Goal: Task Accomplishment & Management: Use online tool/utility

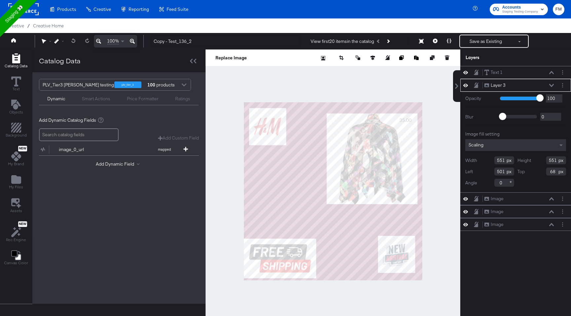
click at [428, 80] on div at bounding box center [332, 192] width 255 height 284
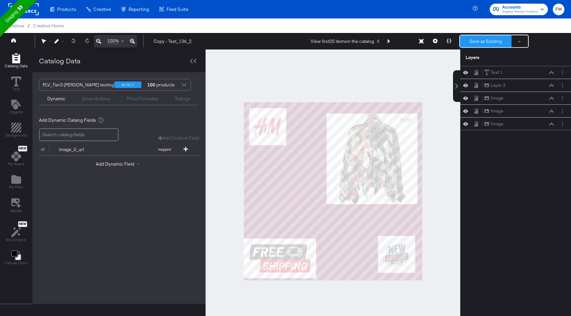
click at [487, 39] on button "Save as Existing" at bounding box center [486, 41] width 52 height 12
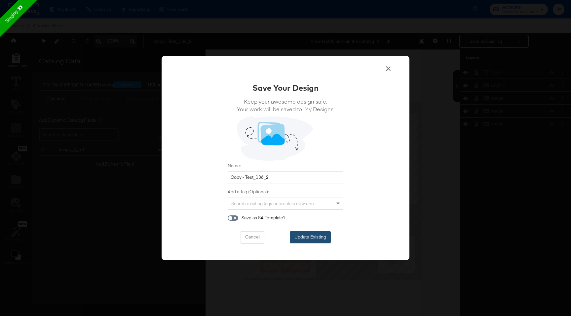
click at [301, 233] on button "Update Existing" at bounding box center [310, 237] width 41 height 12
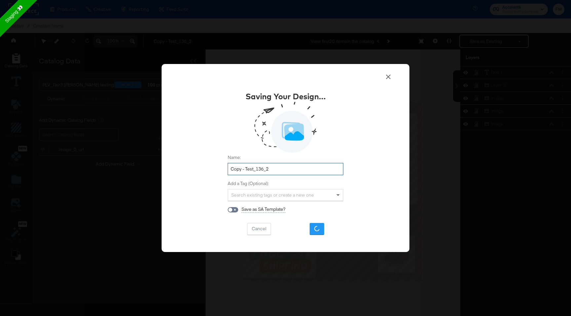
click at [238, 166] on input "Copy - Test_136_2" at bounding box center [286, 169] width 116 height 12
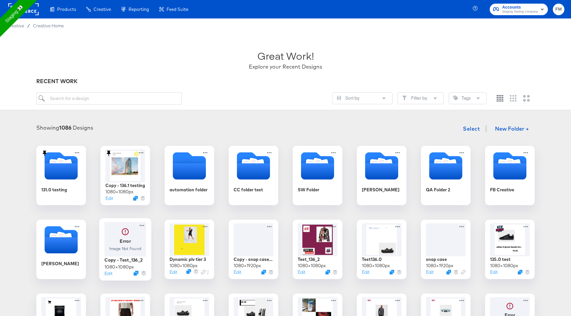
click at [125, 244] on div at bounding box center [125, 239] width 42 height 35
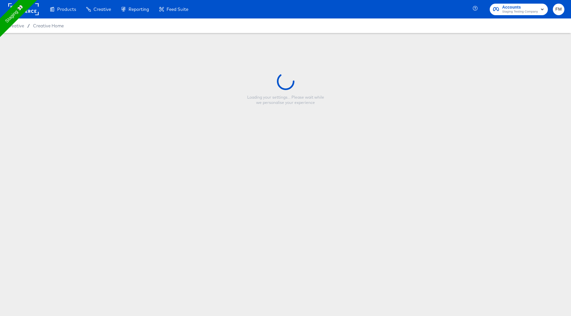
type input "Copy - Test_136_2"
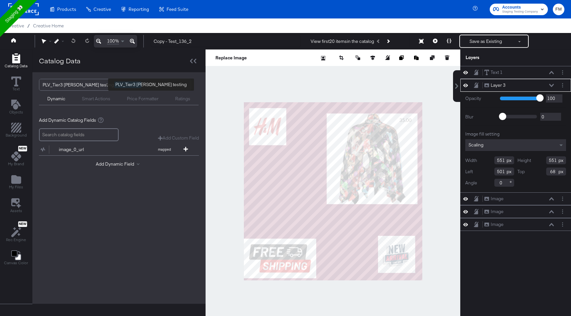
click at [62, 85] on div "PLV_Tier3 [PERSON_NAME] testing" at bounding box center [78, 84] width 71 height 11
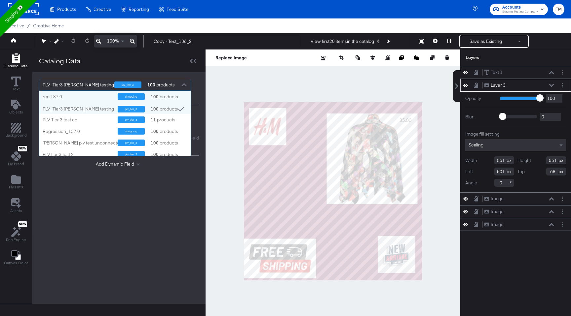
scroll to position [65, 151]
click at [76, 86] on div "PLV_Tier3 [PERSON_NAME] testing" at bounding box center [78, 84] width 71 height 11
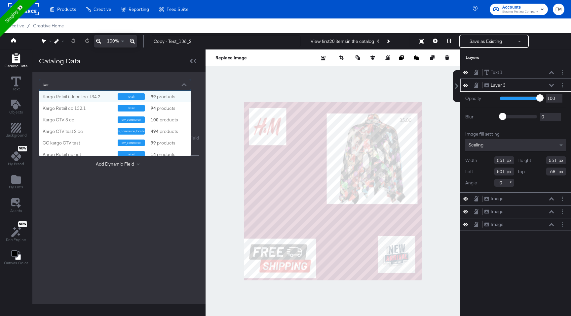
type input "[PERSON_NAME]"
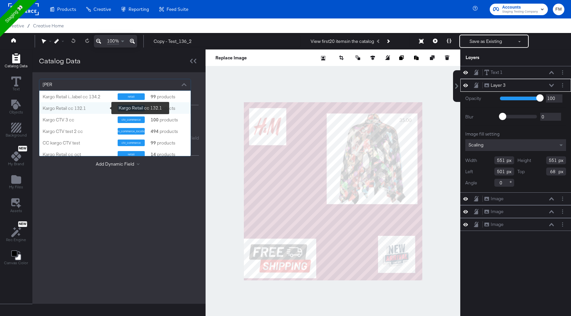
click at [93, 109] on div "Kargo Retail cc 132.1" at bounding box center [78, 108] width 70 height 6
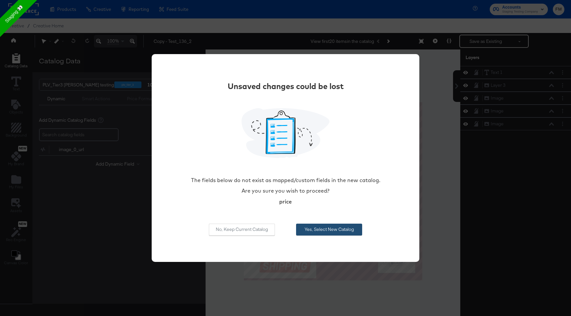
click at [307, 226] on button "Yes, Select New Catalog" at bounding box center [329, 230] width 66 height 12
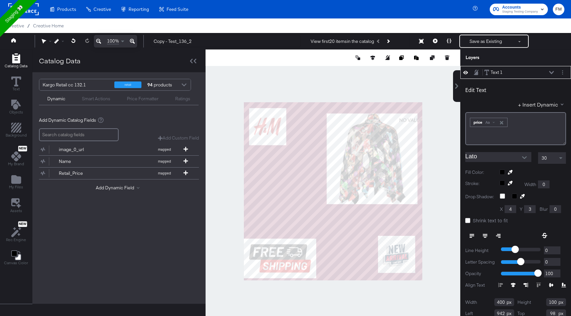
scroll to position [7, 0]
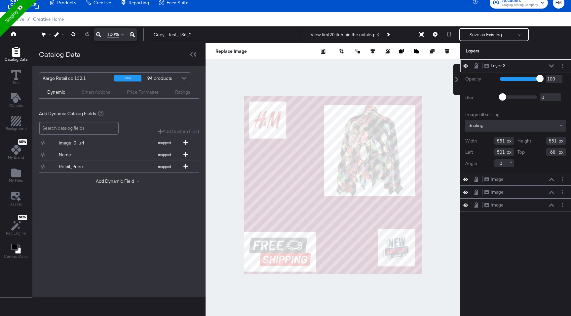
type input "486"
type input "58"
type input "468"
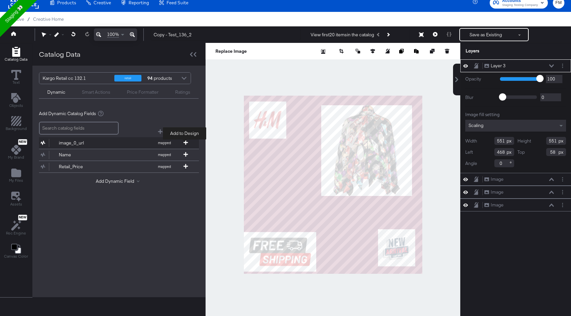
click at [183, 142] on icon at bounding box center [185, 142] width 5 height 5
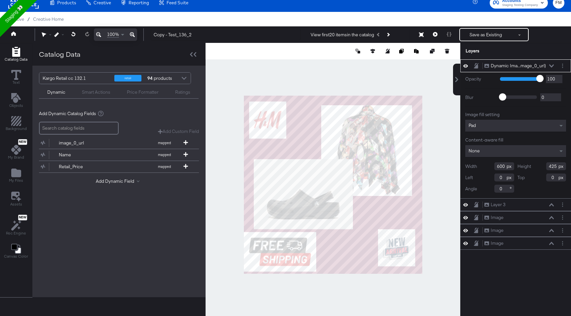
type input "60"
type input "385"
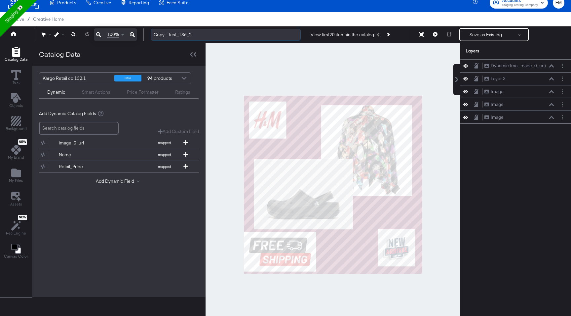
click at [180, 37] on input "Copy - Test_136_2" at bounding box center [226, 35] width 150 height 12
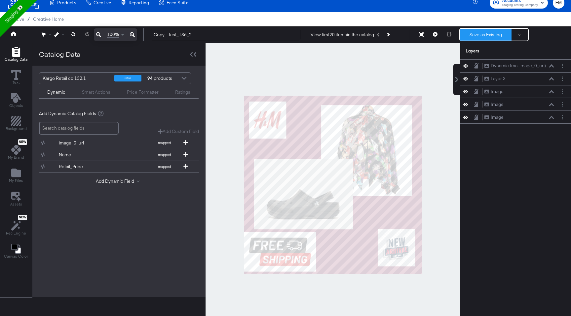
click at [479, 37] on button "Save as Existing" at bounding box center [486, 35] width 52 height 12
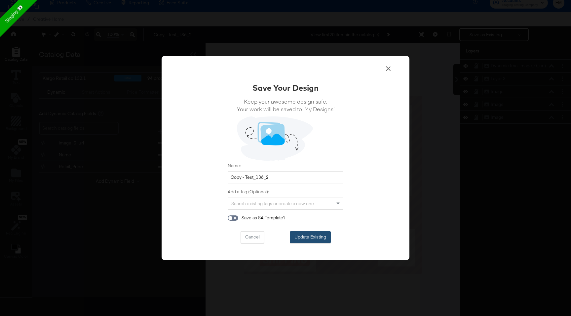
click at [297, 240] on button "Update Existing" at bounding box center [310, 237] width 41 height 12
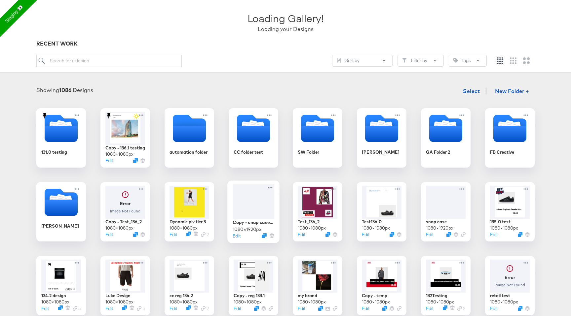
scroll to position [91, 0]
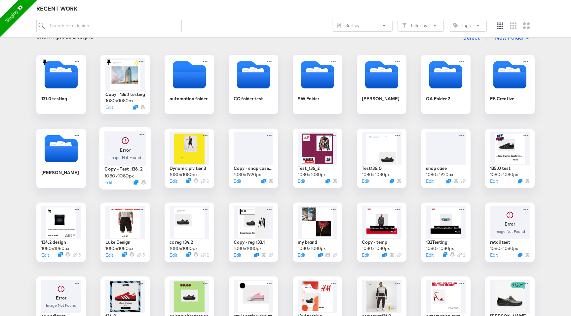
click at [123, 150] on div at bounding box center [125, 148] width 42 height 35
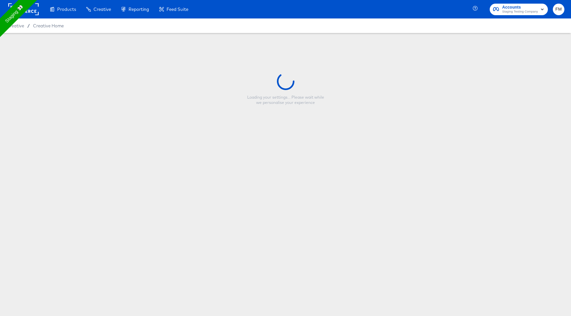
type input "Copy - Test_136_2"
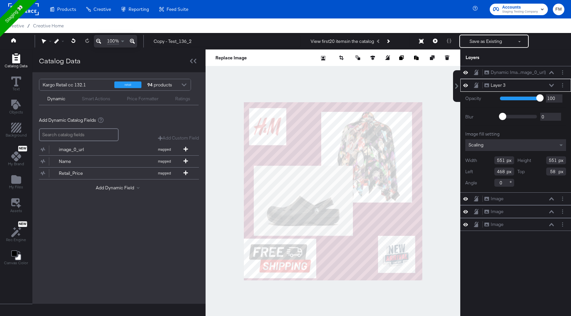
click at [185, 85] on div at bounding box center [184, 86] width 10 height 12
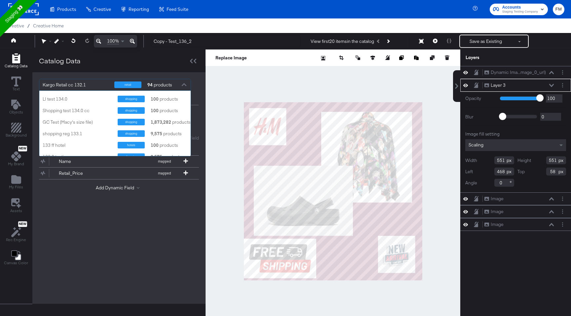
scroll to position [467, 0]
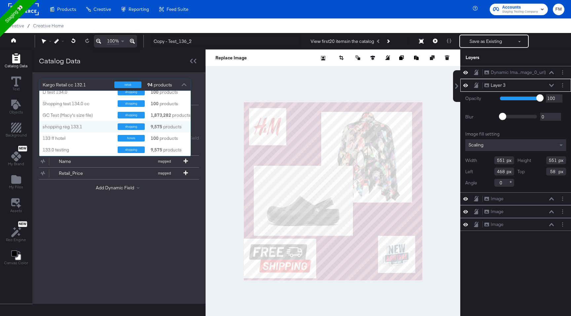
click at [91, 124] on div "shopping reg 133.1" at bounding box center [78, 127] width 70 height 6
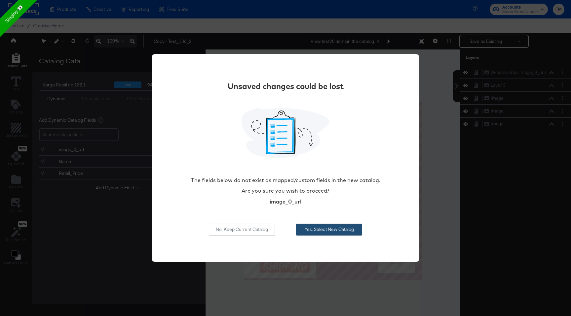
click at [344, 231] on button "Yes, Select New Catalog" at bounding box center [329, 230] width 66 height 12
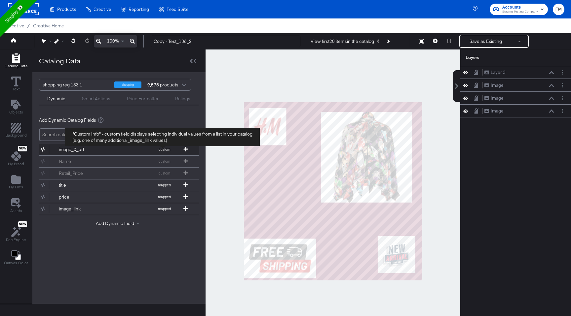
click at [159, 148] on span "custom" at bounding box center [164, 149] width 36 height 5
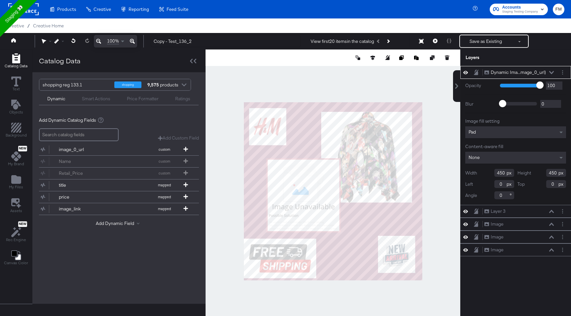
type input "136"
type input "340"
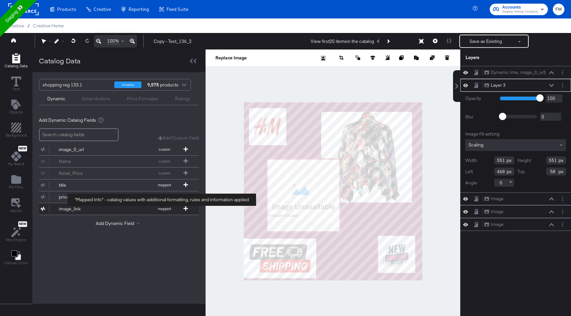
click at [166, 208] on span "mapped" at bounding box center [164, 209] width 36 height 5
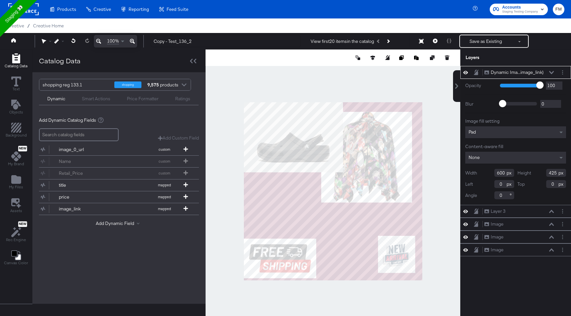
type input "72"
type input "356"
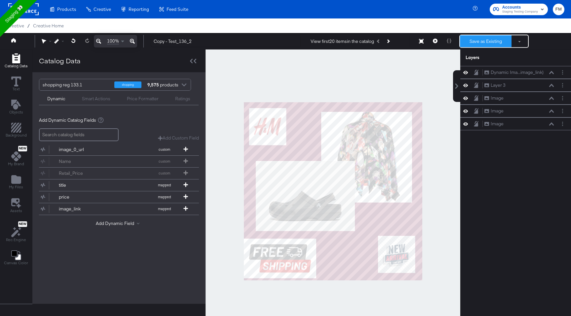
click at [497, 43] on button "Save as Existing" at bounding box center [486, 41] width 52 height 12
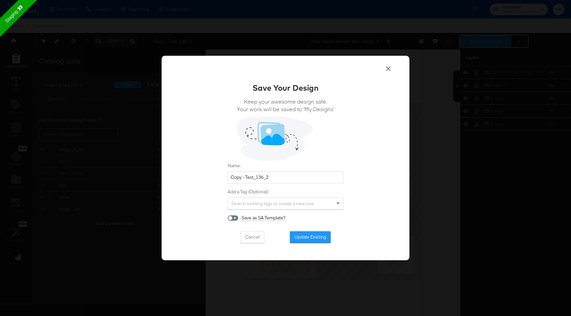
click at [460, 35] on button "Save as Existing" at bounding box center [486, 41] width 52 height 12
click at [307, 240] on button "Update Existing" at bounding box center [310, 237] width 41 height 12
